Goal: Find specific page/section: Find specific page/section

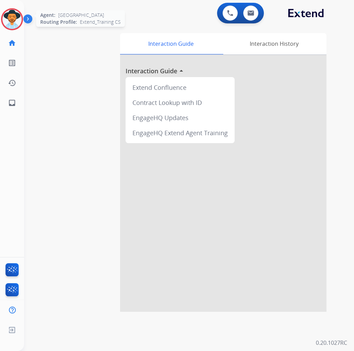
click at [15, 21] on img at bounding box center [11, 19] width 19 height 19
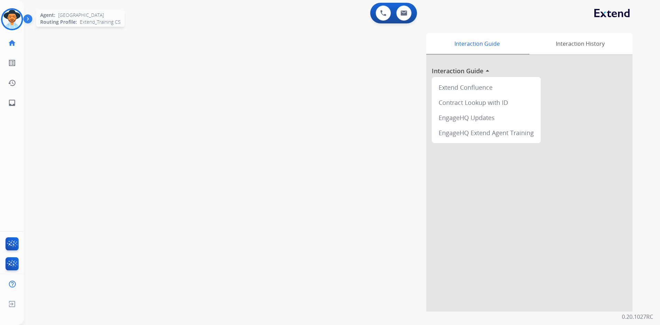
click at [19, 19] on img at bounding box center [11, 19] width 19 height 19
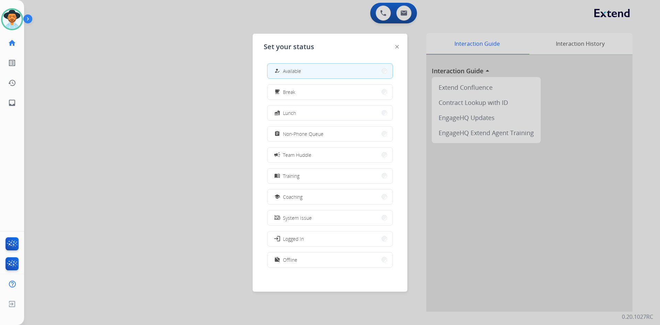
drag, startPoint x: 185, startPoint y: 163, endPoint x: 191, endPoint y: 169, distance: 8.8
click at [189, 168] on div at bounding box center [330, 162] width 660 height 325
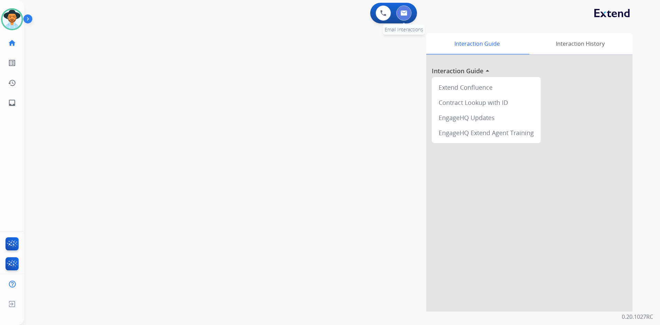
click at [353, 15] on img at bounding box center [403, 12] width 7 height 5
select select "**********"
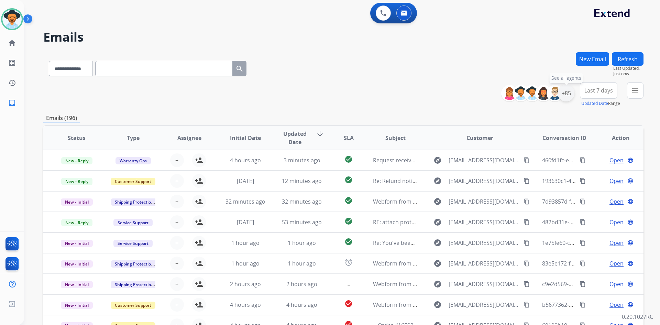
click at [353, 93] on div "+85" at bounding box center [566, 93] width 16 height 16
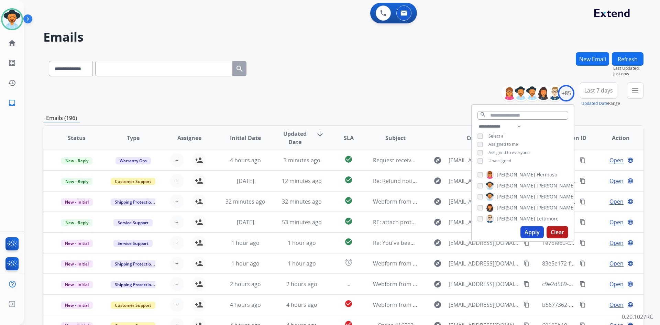
click at [353, 231] on button "Apply" at bounding box center [531, 232] width 23 height 12
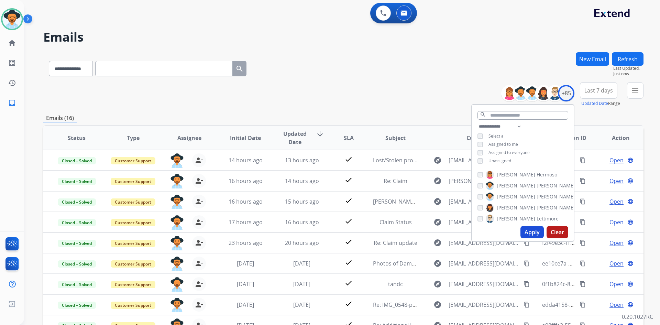
click at [353, 102] on div "**********" at bounding box center [343, 94] width 600 height 25
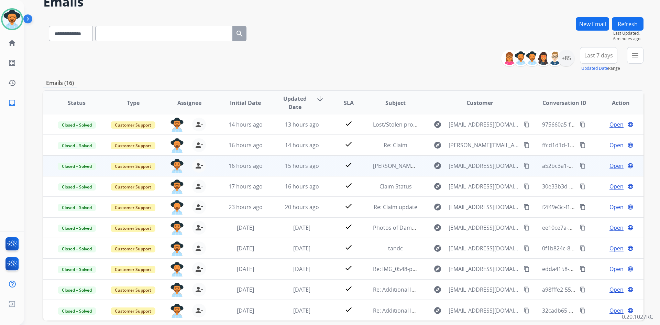
scroll to position [66, 0]
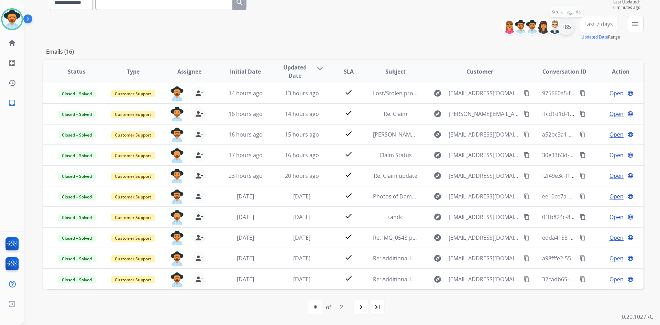
click at [353, 30] on div "+85" at bounding box center [566, 27] width 16 height 16
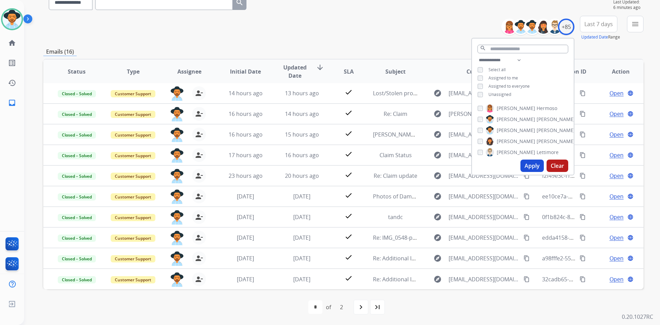
click at [353, 164] on button "Apply" at bounding box center [531, 165] width 23 height 12
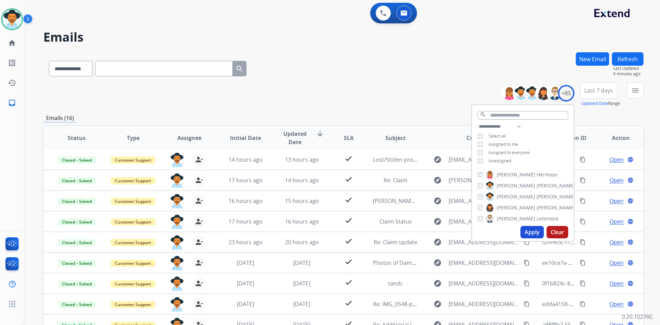
click at [353, 98] on div "**********" at bounding box center [343, 94] width 600 height 25
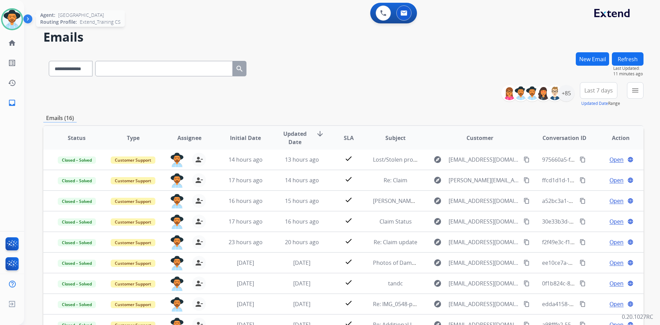
click at [15, 16] on img at bounding box center [11, 19] width 19 height 19
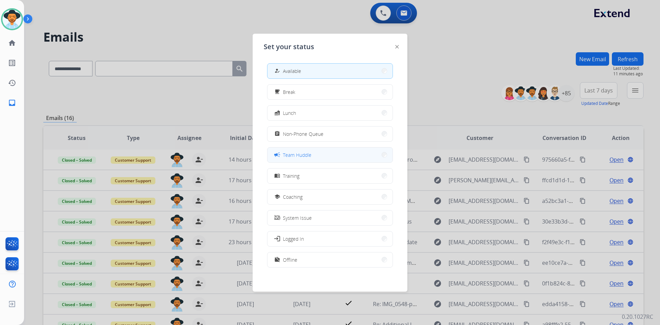
click at [353, 152] on button "campaign Team Huddle" at bounding box center [329, 154] width 125 height 15
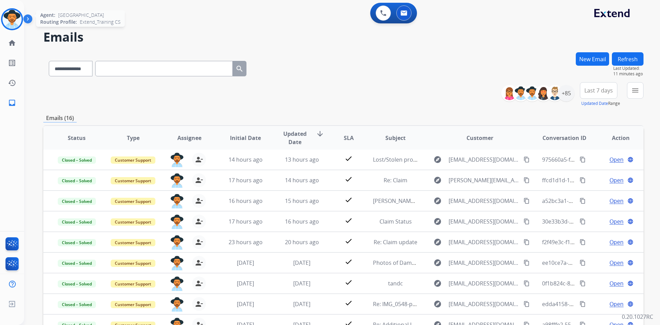
click at [14, 23] on img at bounding box center [11, 19] width 19 height 19
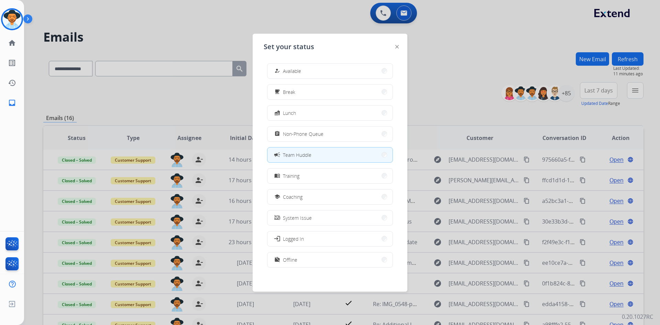
click at [353, 87] on div at bounding box center [330, 162] width 660 height 325
